Goal: Find specific page/section: Find specific page/section

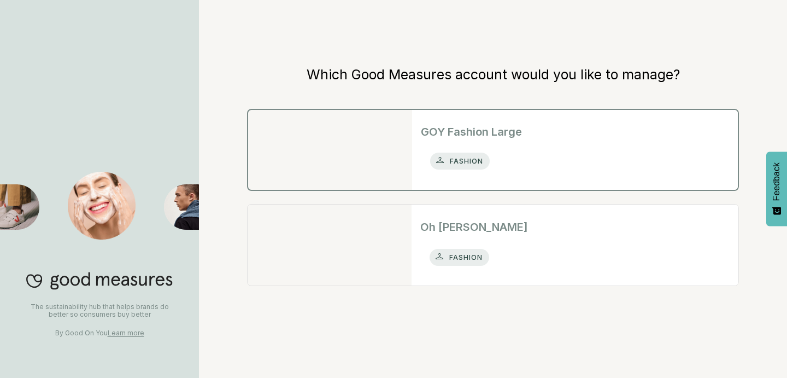
click at [461, 161] on p "fashion" at bounding box center [467, 161] width 40 height 13
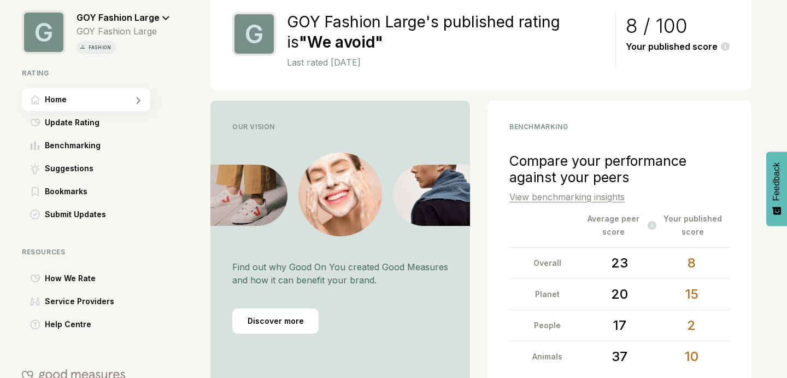
scroll to position [269, 0]
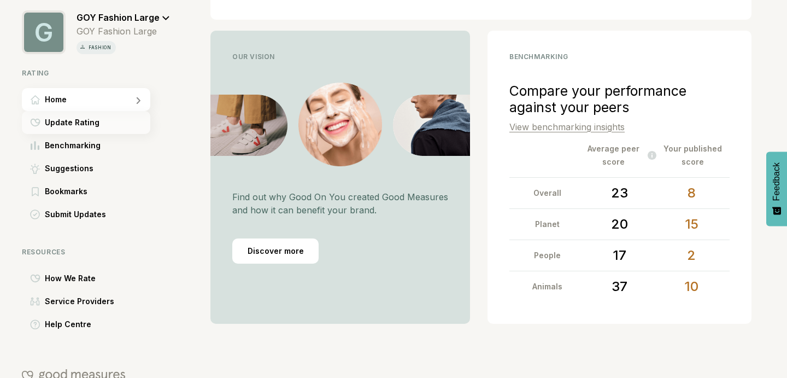
click at [100, 119] on div "Update Rating" at bounding box center [86, 122] width 128 height 23
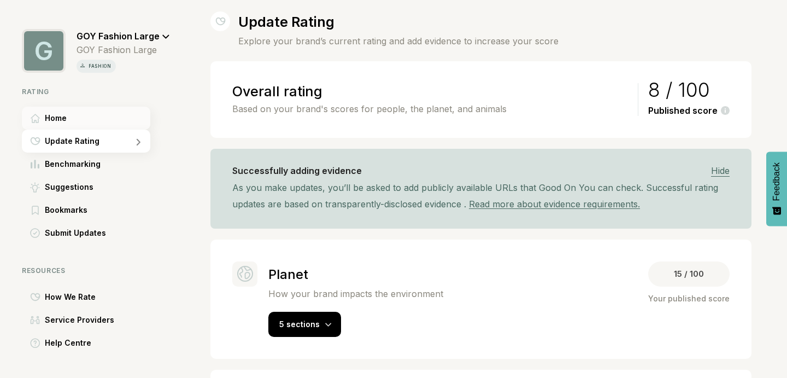
click at [68, 112] on div "Home" at bounding box center [86, 118] width 128 height 23
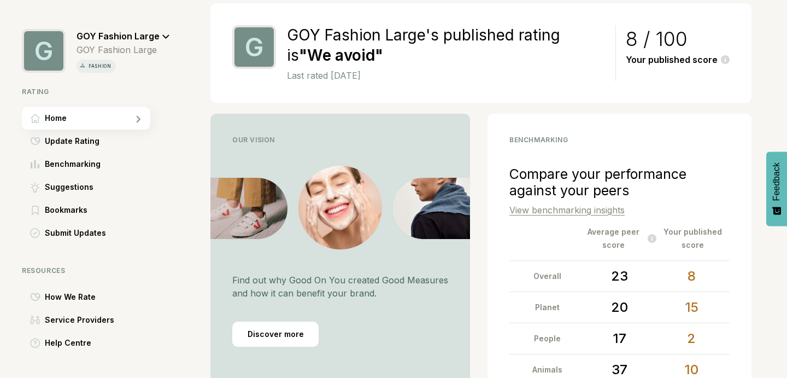
scroll to position [192, 0]
